Goal: Transaction & Acquisition: Book appointment/travel/reservation

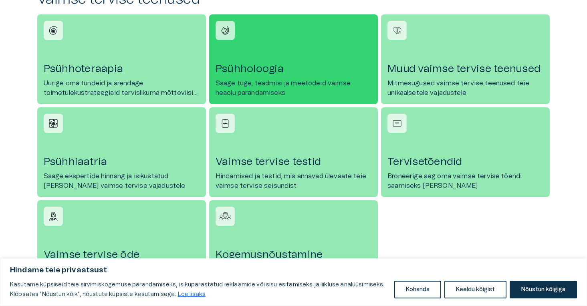
scroll to position [367, 0]
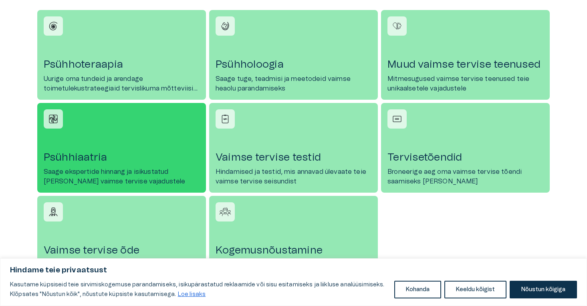
click at [190, 181] on p "Saage ekspertide hinnang ja isikustatud [PERSON_NAME] vaimse tervise vajadustele" at bounding box center [122, 176] width 156 height 19
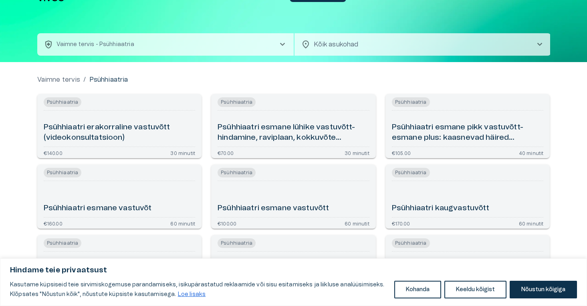
scroll to position [19, 0]
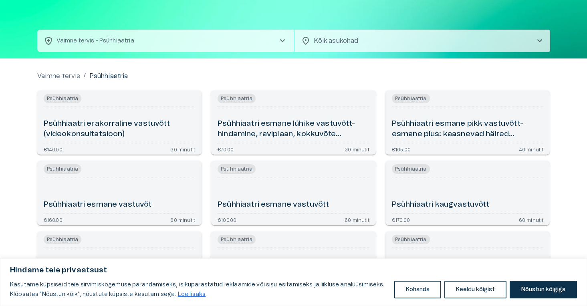
click at [233, 139] on h6 "Psühhiaatri esmane lühike vastuvõtt- hindamine, raviplaan, kokkuvõte (videokons…" at bounding box center [294, 129] width 152 height 21
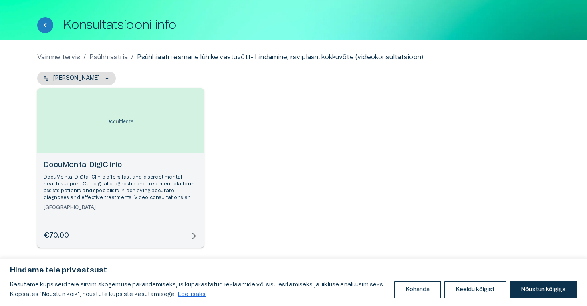
scroll to position [31, 0]
click at [156, 181] on p "DocuMental Digital Clinic offers fast and discreet mental health support. Our d…" at bounding box center [121, 188] width 154 height 28
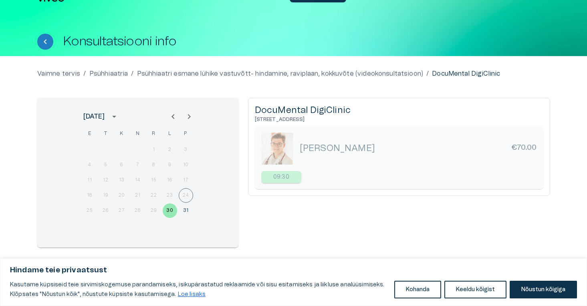
scroll to position [20, 0]
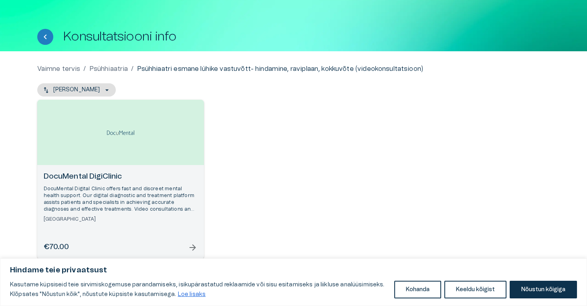
scroll to position [15, 0]
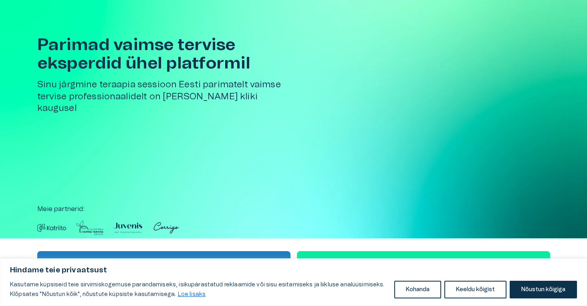
scroll to position [367, 0]
